Goal: Task Accomplishment & Management: Manage account settings

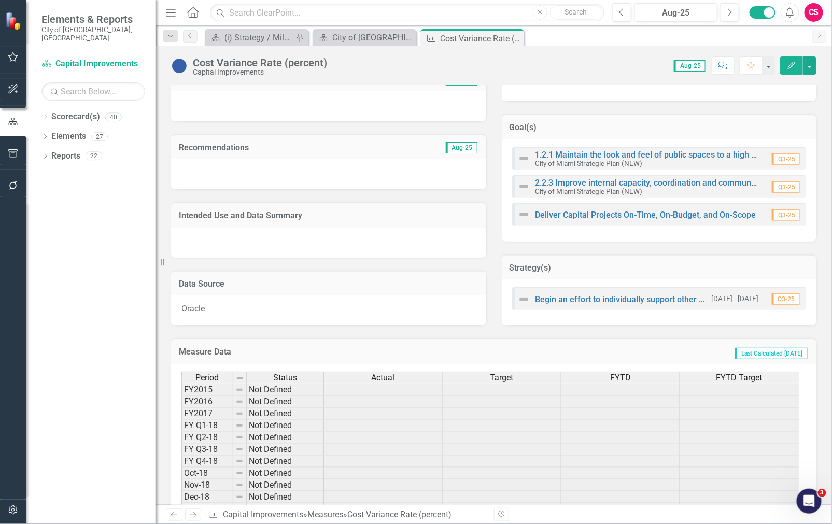
scroll to position [381, 0]
click at [551, 68] on icon "Edit" at bounding box center [791, 65] width 9 height 7
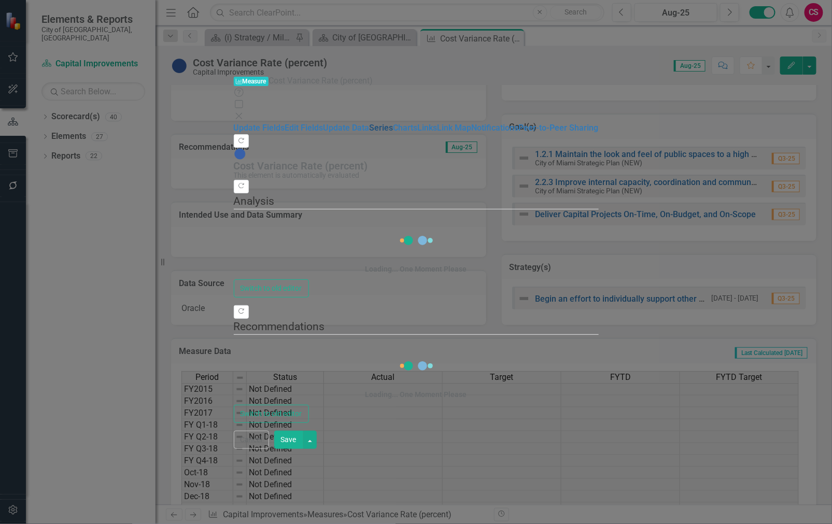
click at [370, 123] on link "Series" at bounding box center [382, 128] width 24 height 10
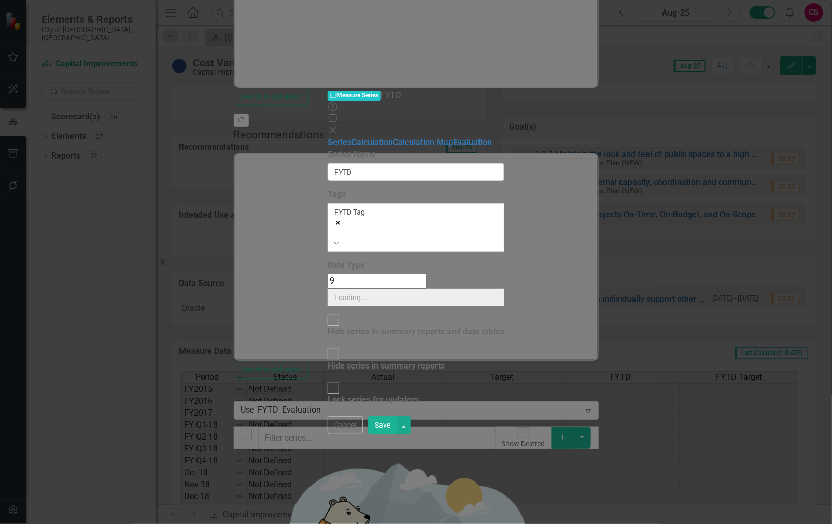
click at [298, 177] on div "Measure Series Measure Series FYTD Help Maximize Close Series Calculation Calcu…" at bounding box center [416, 262] width 832 height 524
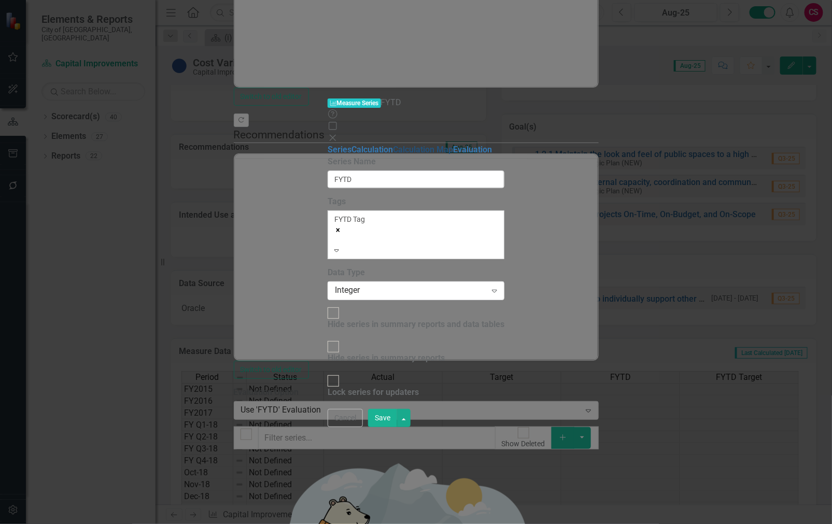
click at [328, 144] on div "Series Calculation Calculation Map Evaluation" at bounding box center [416, 150] width 177 height 12
click at [352, 145] on link "Calculation" at bounding box center [372, 150] width 41 height 10
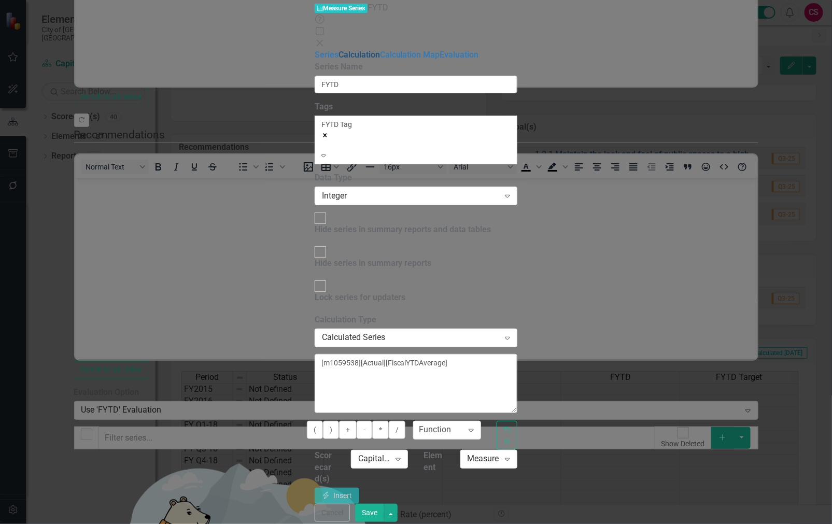
scroll to position [0, 0]
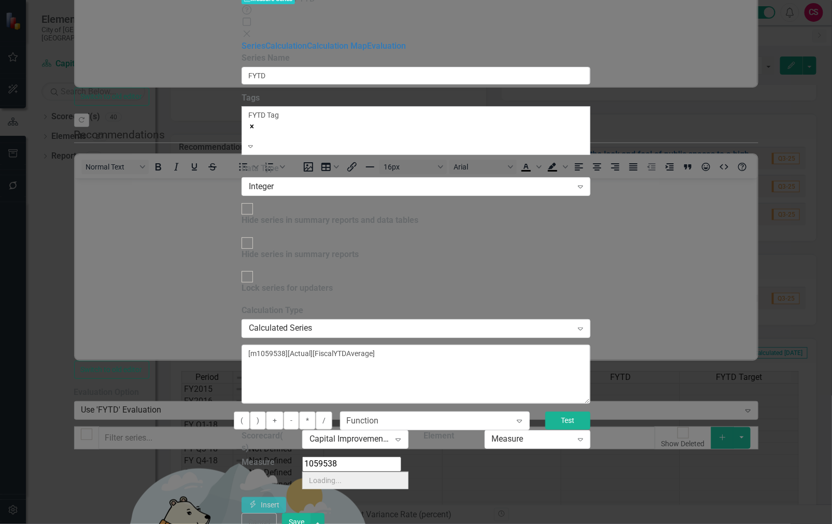
click at [551, 412] on button "Test" at bounding box center [567, 421] width 45 height 18
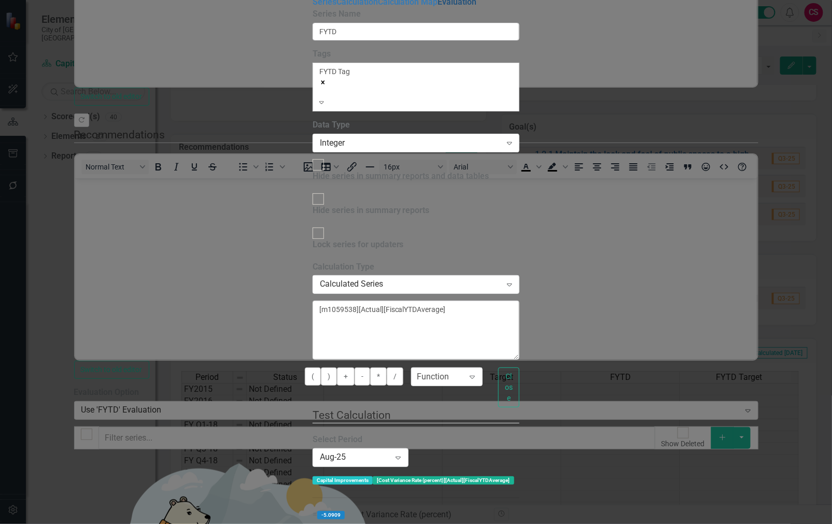
click at [438, 7] on link "Evaluation" at bounding box center [457, 2] width 39 height 10
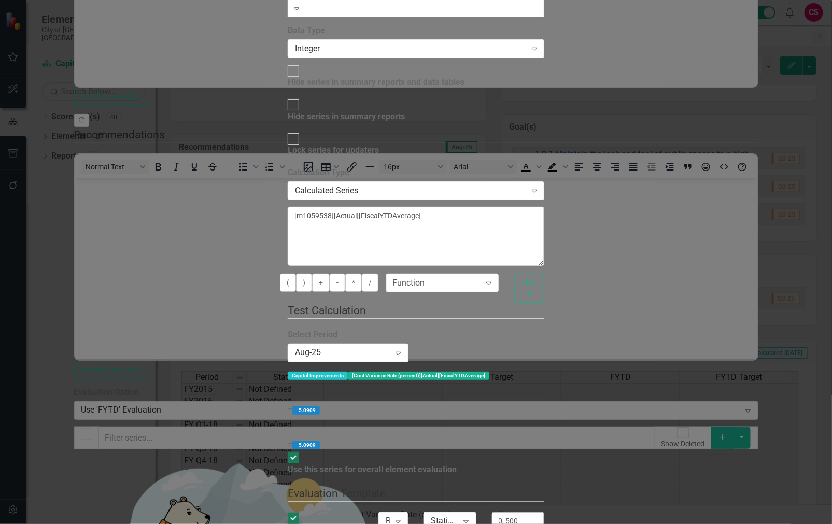
type input "-5, -500"
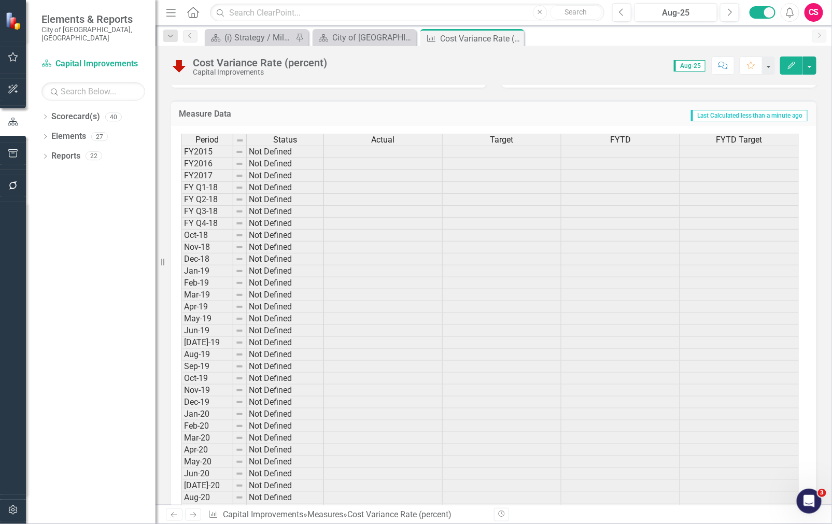
scroll to position [473, 0]
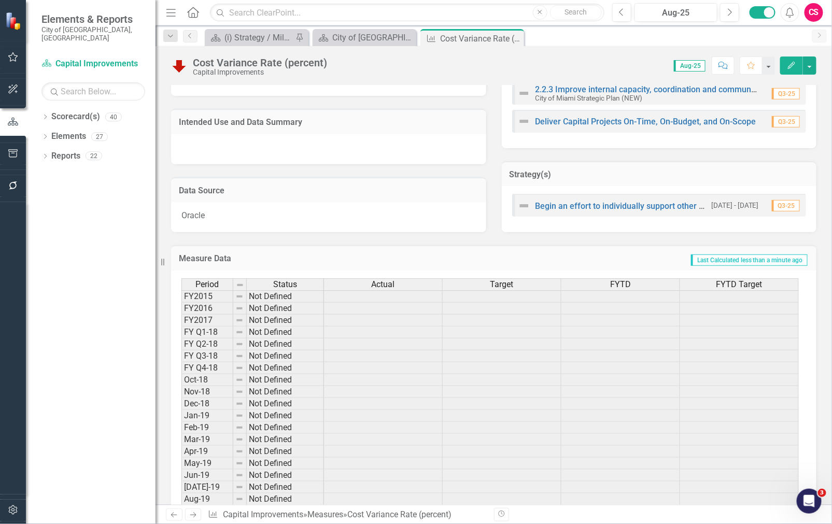
click at [551, 283] on div "FYTD" at bounding box center [621, 284] width 118 height 11
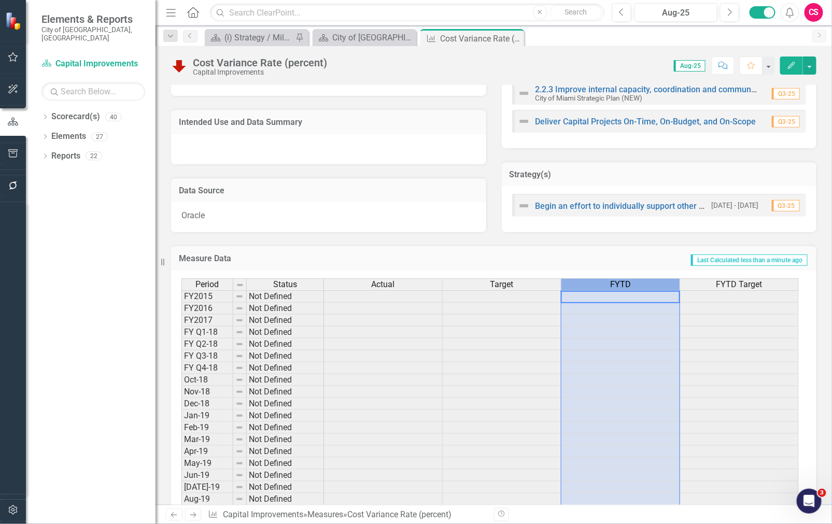
click at [551, 283] on div "FYTD" at bounding box center [621, 284] width 118 height 11
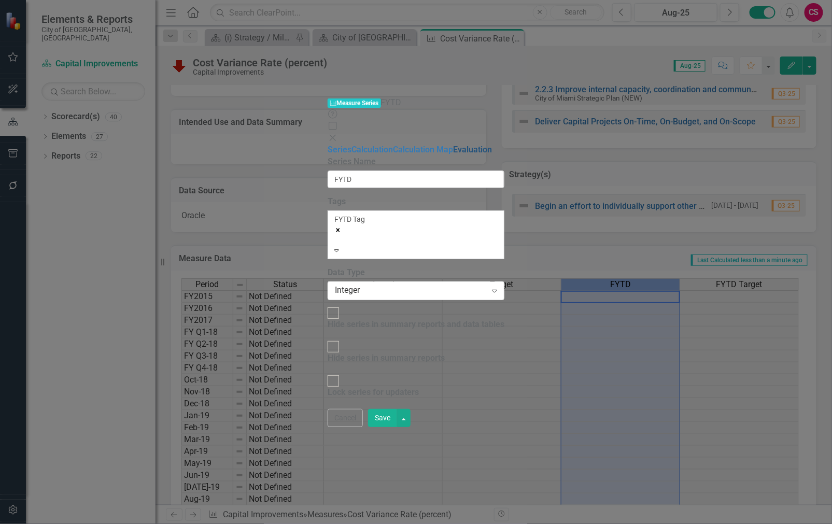
click at [453, 145] on link "Evaluation" at bounding box center [472, 150] width 39 height 10
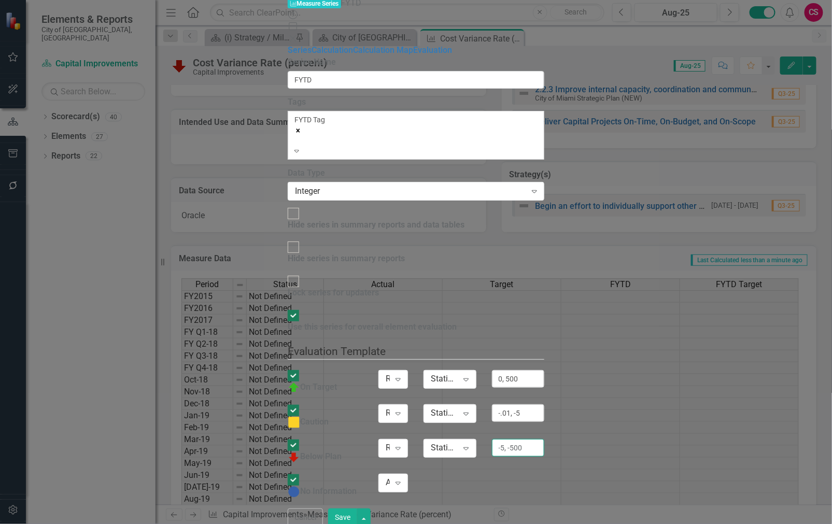
click at [544, 439] on input "-5, -500" at bounding box center [518, 448] width 52 height 18
type input "-6, -500"
click at [312, 55] on link "Calculation" at bounding box center [332, 50] width 41 height 10
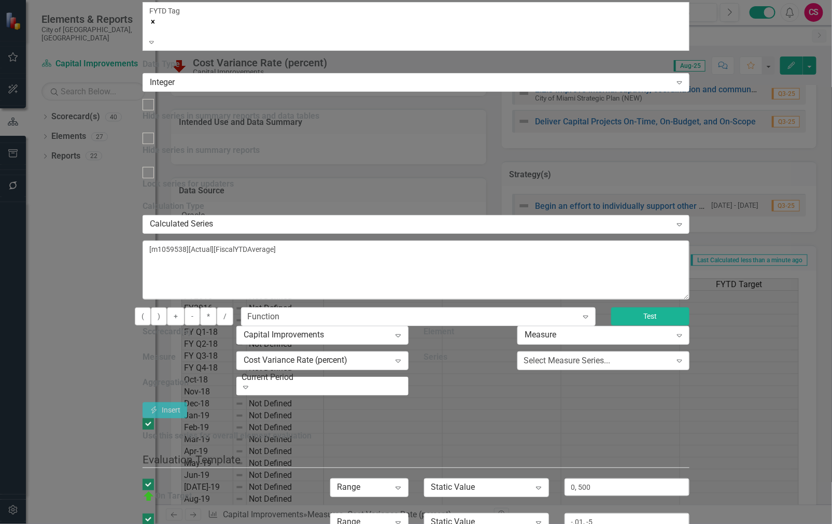
click at [551, 307] on button "Test" at bounding box center [650, 316] width 78 height 18
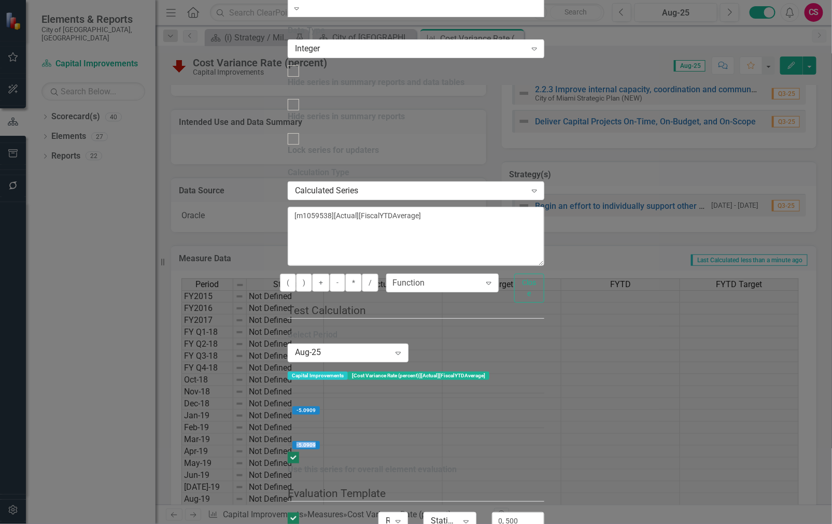
drag, startPoint x: 346, startPoint y: 310, endPoint x: 329, endPoint y: 309, distance: 16.6
click at [320, 441] on label "-5.0909" at bounding box center [305, 445] width 27 height 8
copy label "-5.0909"
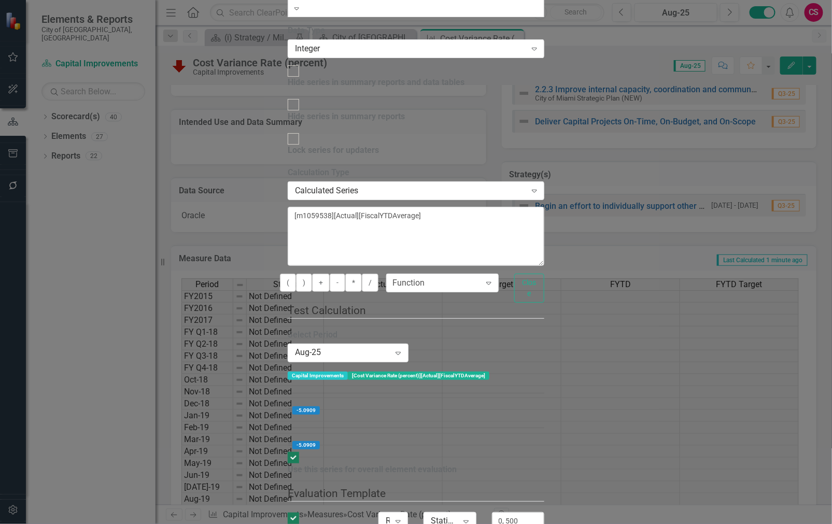
type input "-.01, -5.99"
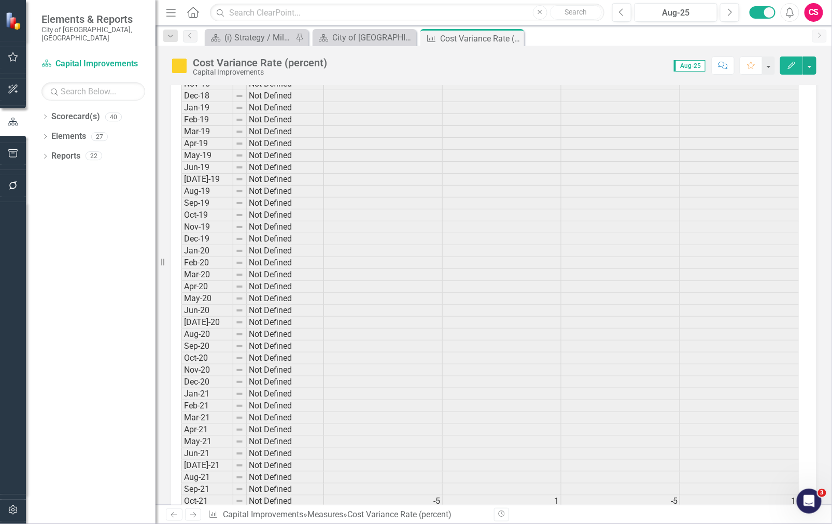
scroll to position [456, 0]
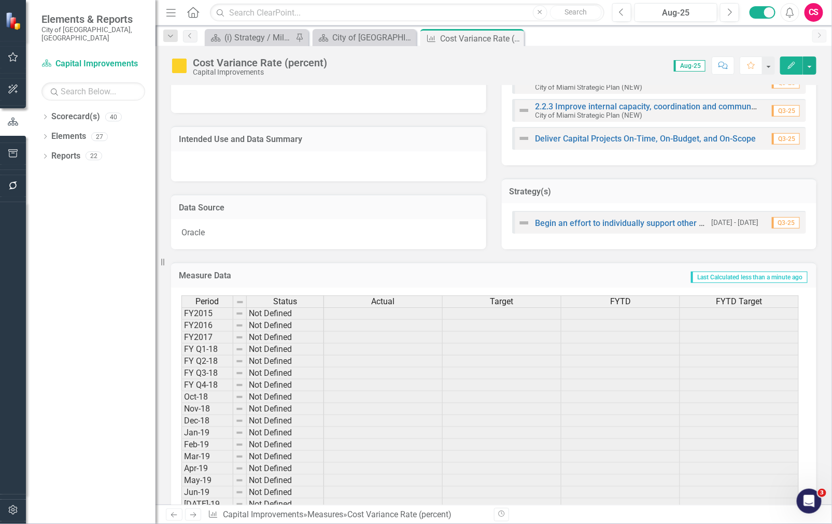
click at [551, 297] on div "FYTD" at bounding box center [621, 301] width 118 height 11
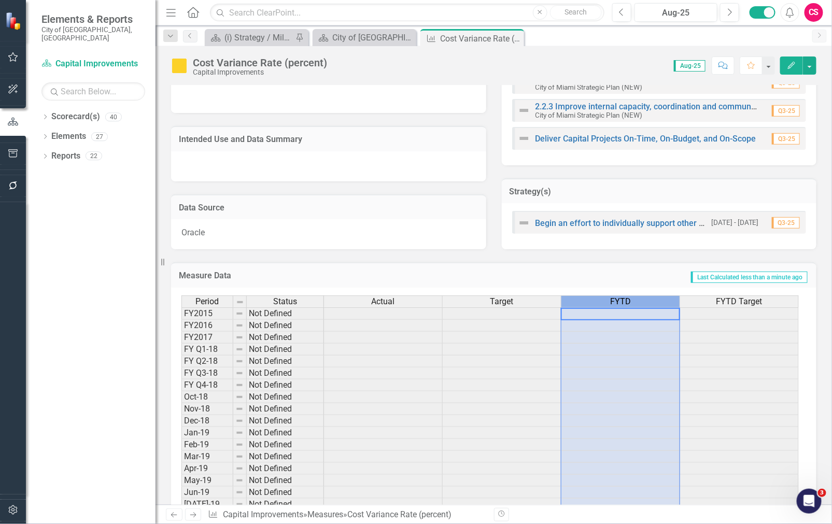
click at [551, 297] on div "FYTD" at bounding box center [621, 301] width 118 height 11
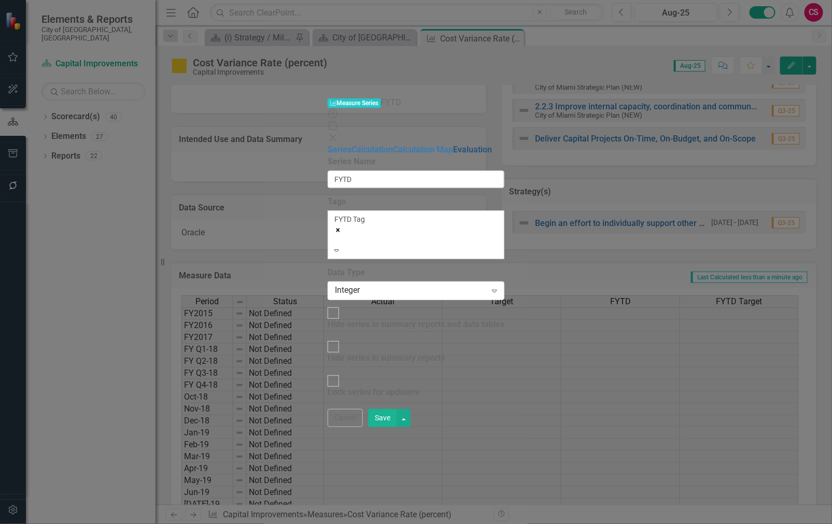
click at [453, 145] on link "Evaluation" at bounding box center [472, 150] width 39 height 10
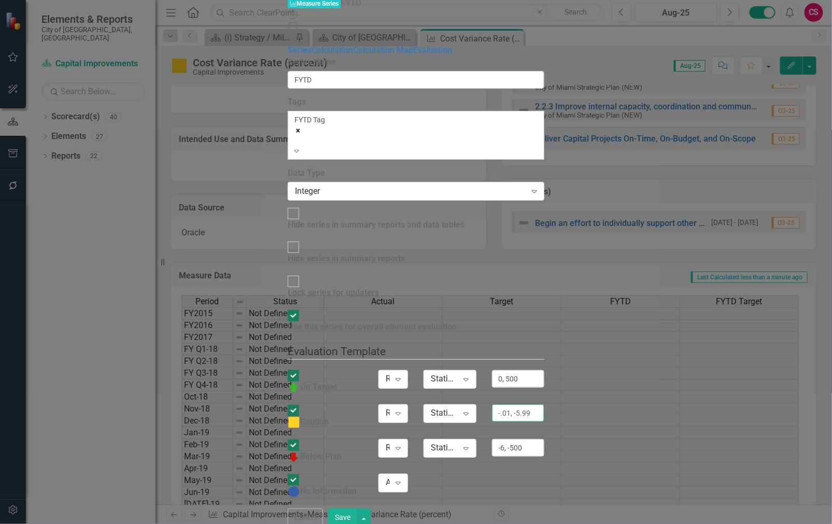
click at [544, 404] on input "-.01, -5.99" at bounding box center [518, 413] width 52 height 18
type input "-.01, -5"
click at [357, 515] on button "Save" at bounding box center [342, 518] width 29 height 18
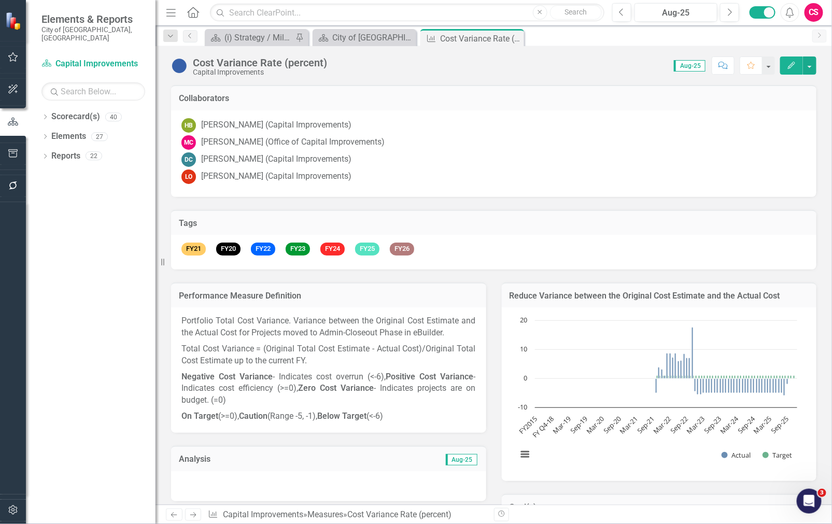
scroll to position [456, 0]
